Goal: Register for event/course

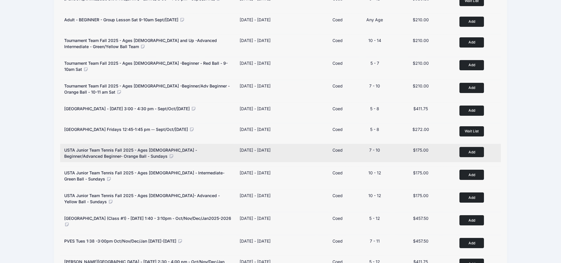
scroll to position [174, 0]
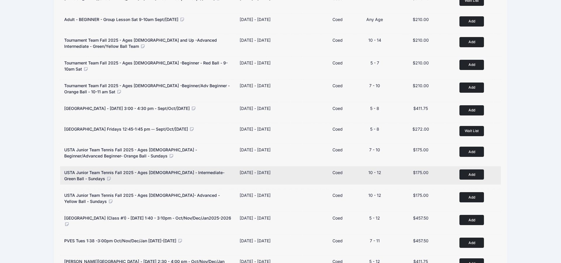
click at [106, 177] on icon at bounding box center [108, 179] width 5 height 4
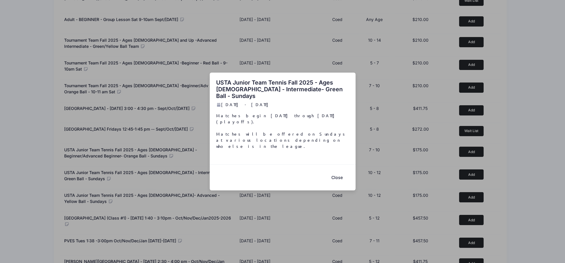
click at [339, 173] on button "Close" at bounding box center [337, 177] width 23 height 13
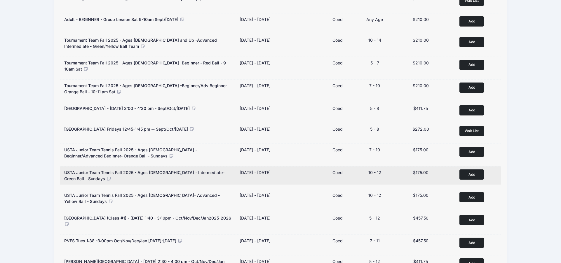
click at [471, 173] on button "Add to Cart" at bounding box center [471, 175] width 25 height 10
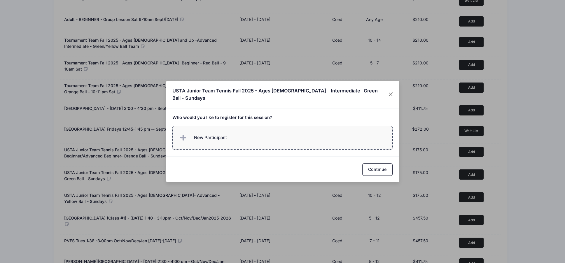
click at [295, 141] on label "New Participant" at bounding box center [283, 138] width 220 height 24
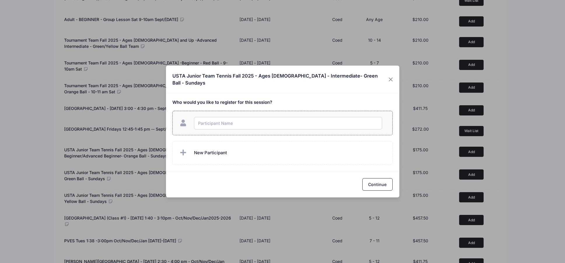
click at [287, 121] on input "text" at bounding box center [288, 123] width 188 height 13
click at [281, 117] on input "text" at bounding box center [288, 123] width 188 height 13
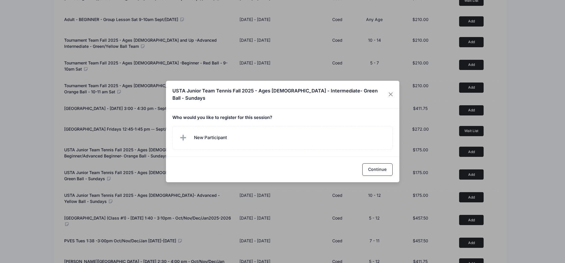
click at [217, 147] on div "Who would you like to register for this session?" at bounding box center [283, 133] width 234 height 48
click at [227, 128] on label "New Participant" at bounding box center [283, 138] width 220 height 24
click at [249, 124] on div "Who would you like to register for this session?" at bounding box center [283, 133] width 234 height 48
click at [246, 134] on label "New Participant" at bounding box center [283, 138] width 220 height 24
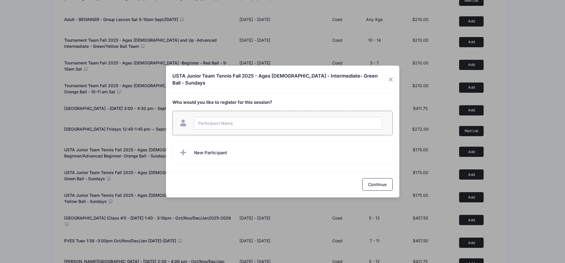
click at [235, 118] on input "text" at bounding box center [288, 123] width 188 height 13
type input "[PERSON_NAME]"
checkbox input "true"
click at [370, 181] on button "Continue" at bounding box center [378, 184] width 30 height 13
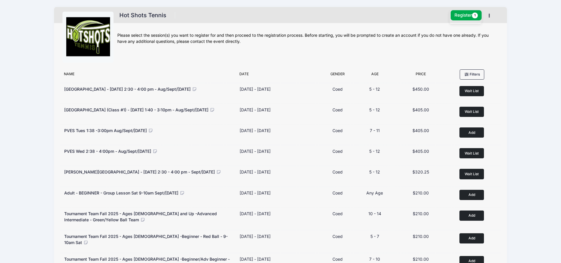
scroll to position [0, 0]
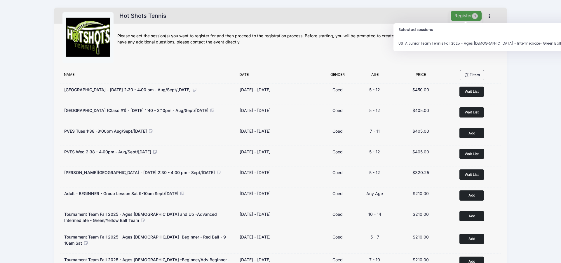
click at [474, 14] on span "1" at bounding box center [475, 16] width 6 height 6
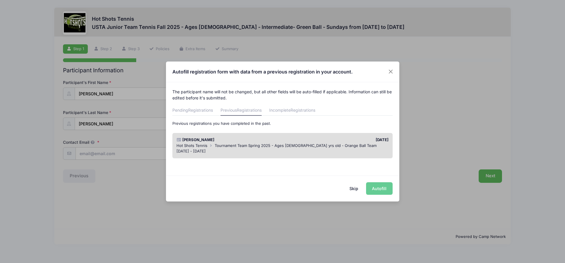
click at [255, 144] on span "Tournament Team Spring 2025 - Ages [DEMOGRAPHIC_DATA] yrs old - Orange Ball Team" at bounding box center [296, 145] width 162 height 5
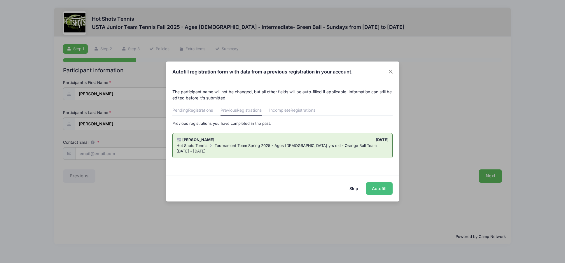
click at [379, 189] on button "Autofill" at bounding box center [379, 188] width 27 height 13
type input "[EMAIL_ADDRESS][DOMAIN_NAME]"
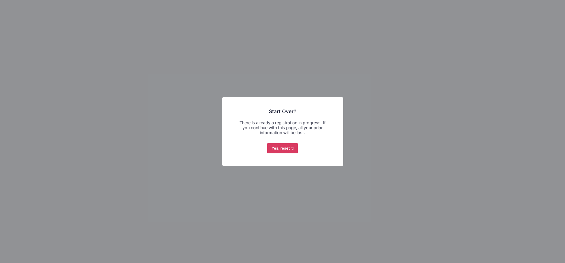
click at [285, 149] on button "Yes, reset it!" at bounding box center [282, 148] width 31 height 11
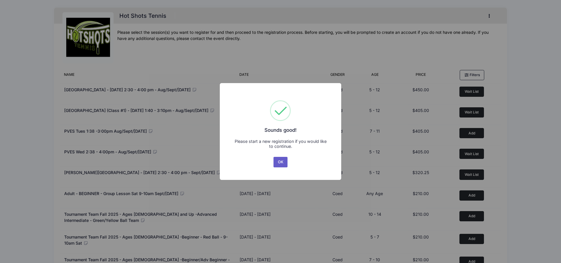
click at [286, 160] on button "OK" at bounding box center [280, 162] width 14 height 11
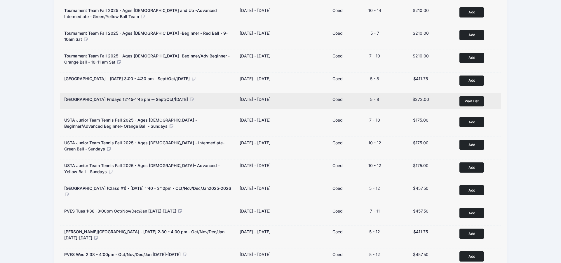
scroll to position [204, 0]
